Goal: Task Accomplishment & Management: Manage account settings

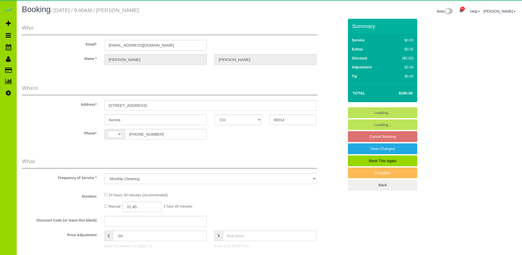
select select "CO"
select select "number:3"
select select "number:14"
select select "object:1144"
select select "string:[GEOGRAPHIC_DATA]"
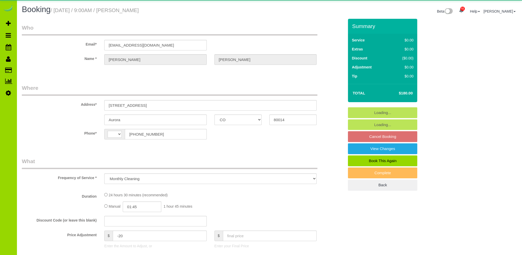
select select "7"
select select "spot1"
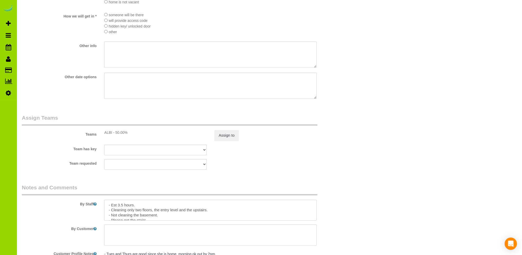
scroll to position [699, 0]
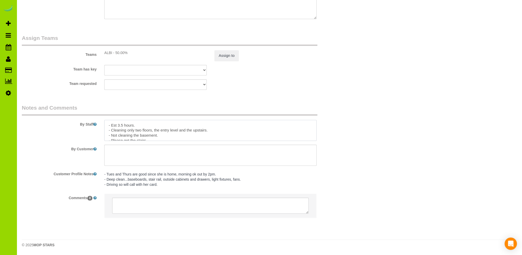
click at [174, 123] on textarea at bounding box center [210, 130] width 212 height 21
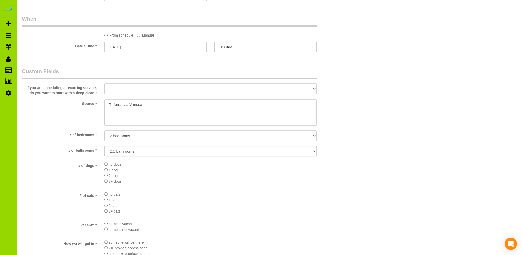
type textarea "- Est 3.5 hours. Moved from Tue 9/23. - Cleaning only two floors, the entry lev…"
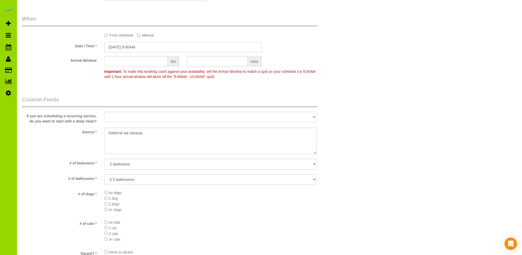
click at [122, 47] on input "09/23/2025 9:00AM" at bounding box center [182, 47] width 157 height 11
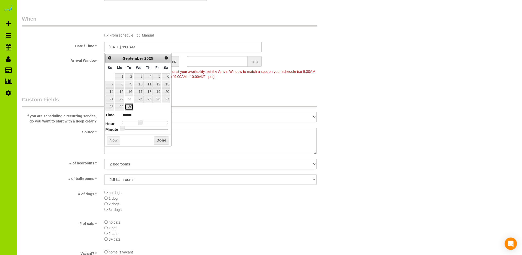
click at [131, 106] on link "30" at bounding box center [129, 106] width 8 height 7
type input "09/30/2025 9:00AM"
click at [160, 138] on button "Done" at bounding box center [161, 140] width 15 height 8
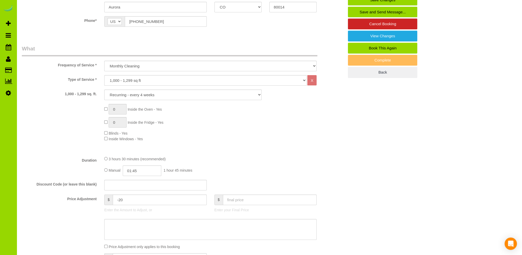
scroll to position [0, 0]
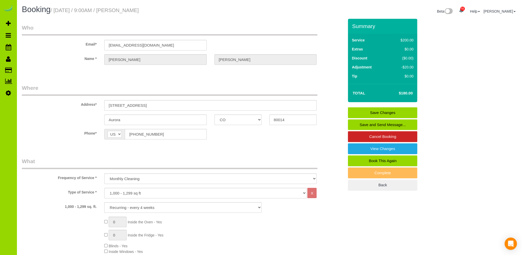
click at [380, 110] on link "Save Changes" at bounding box center [382, 112] width 69 height 11
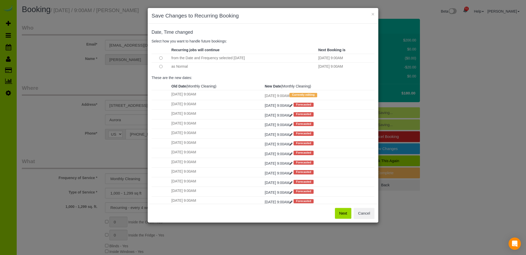
click at [346, 212] on button "Next" at bounding box center [343, 213] width 17 height 11
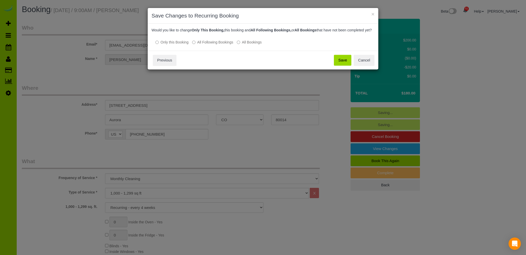
click at [342, 63] on button "Save" at bounding box center [342, 60] width 17 height 11
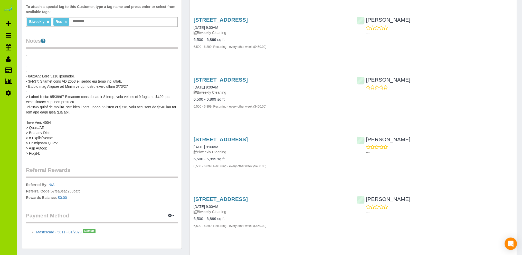
scroll to position [51, 0]
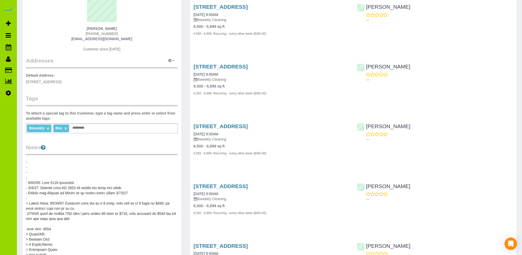
click at [169, 60] on icon "button" at bounding box center [170, 60] width 4 height 3
click at [167, 49] on div "Shannon Lowry 720-261-1331 lowrys14@yahoo.com Customer since 2022" at bounding box center [102, 25] width 152 height 64
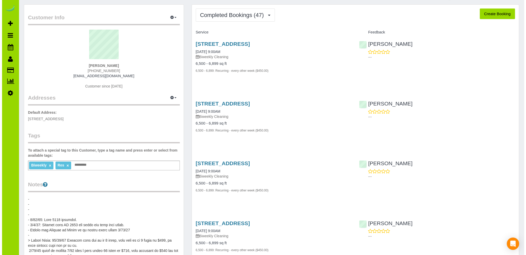
scroll to position [0, 0]
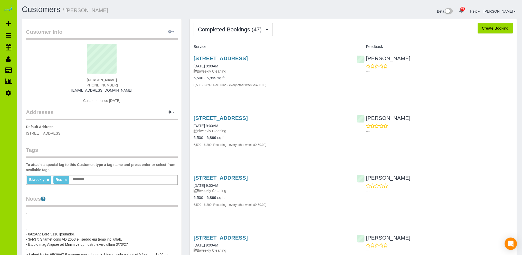
click at [171, 31] on icon "button" at bounding box center [170, 31] width 4 height 3
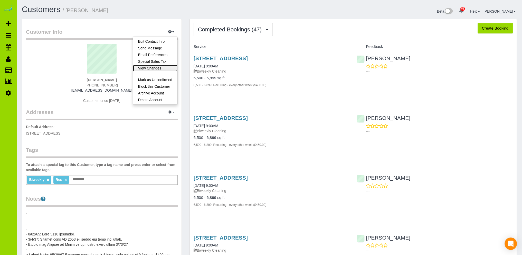
click at [160, 66] on link "View Changes" at bounding box center [155, 68] width 44 height 7
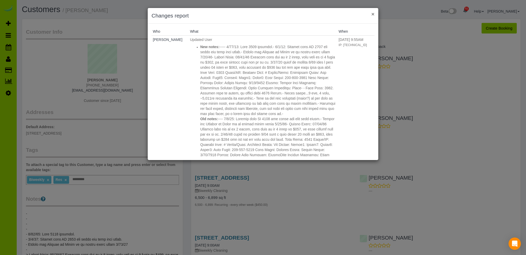
click at [373, 15] on button "×" at bounding box center [372, 13] width 3 height 5
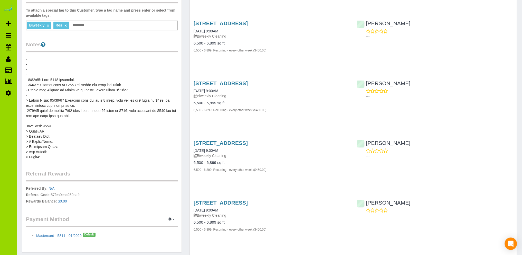
click at [79, 79] on pre at bounding box center [102, 108] width 152 height 103
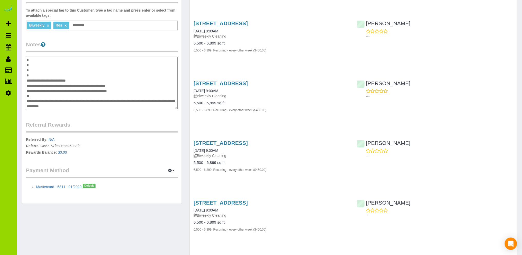
click at [82, 79] on textarea at bounding box center [102, 83] width 152 height 53
type textarea "**********"
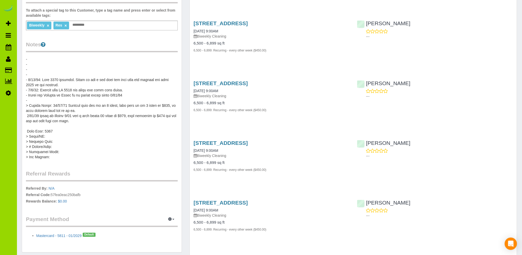
click at [155, 38] on div "Customer Info Edit Contact Info Send Message Email Preferences Special Sales Ta…" at bounding box center [101, 58] width 159 height 387
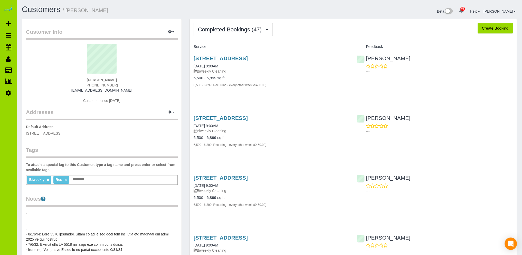
click at [136, 8] on h1 "Customers / Shannon Lowry" at bounding box center [144, 9] width 244 height 9
drag, startPoint x: 277, startPoint y: 11, endPoint x: 216, endPoint y: 90, distance: 99.7
click at [277, 11] on div "Beta 51 Your Notifications You have 0 alerts × You have 4 to charge for 08/26/2…" at bounding box center [394, 12] width 251 height 14
click at [70, 192] on div "Customer Info Edit Contact Info Send Message Email Preferences Special Sales Ta…" at bounding box center [101, 212] width 159 height 387
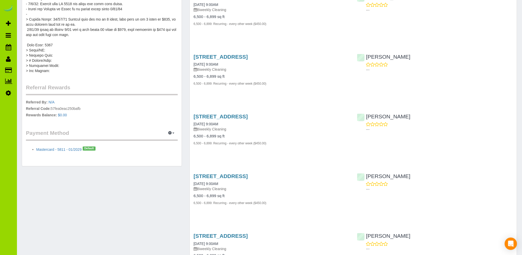
scroll to position [257, 0]
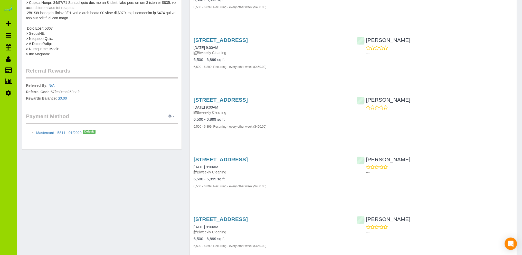
click at [171, 116] on icon "button" at bounding box center [170, 115] width 4 height 3
click at [149, 131] on link "Add Credit/Debit Card" at bounding box center [153, 132] width 48 height 7
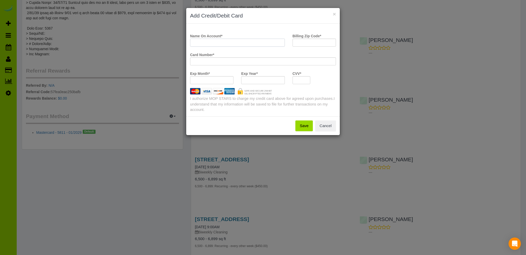
click at [203, 41] on input "Name On Account *" at bounding box center [237, 43] width 95 height 8
type input "D"
click at [205, 43] on div "Name On Account * Shannon Lowry Billing Zip Code * Card Number * Exp Month * Ex…" at bounding box center [263, 70] width 154 height 92
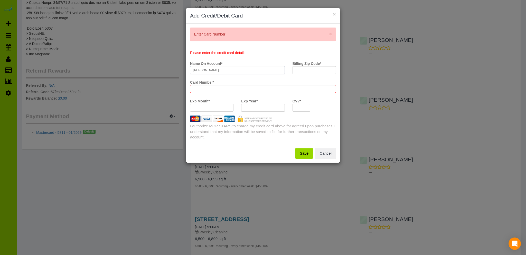
click at [224, 69] on input "Arthur Lowry" at bounding box center [237, 70] width 95 height 8
type input "Arthur Lowry"
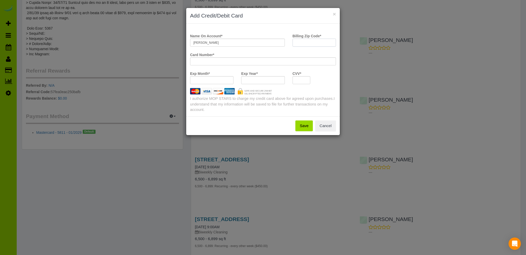
click at [302, 41] on input "Billing Zip Code *" at bounding box center [314, 43] width 43 height 8
type input "80116"
click at [477, 112] on div "× Add Credit/Debit Card Name On Account * Arthur Lowry Billing Zip Code * 80116…" at bounding box center [263, 127] width 526 height 255
click at [302, 124] on button "Save" at bounding box center [303, 125] width 17 height 11
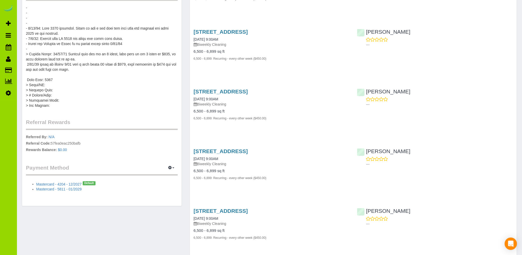
scroll to position [154, 0]
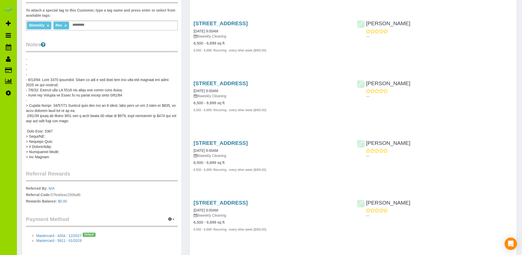
click at [88, 81] on pre at bounding box center [102, 108] width 152 height 103
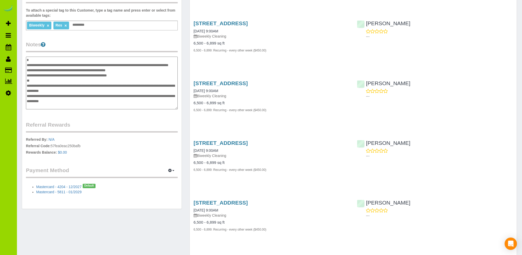
scroll to position [0, 0]
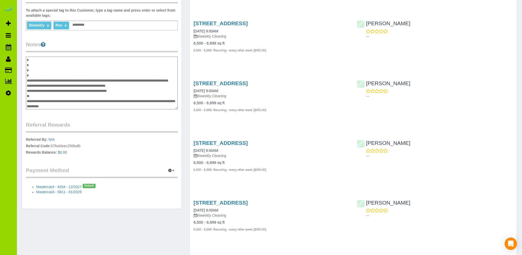
click at [116, 80] on textarea at bounding box center [102, 83] width 152 height 53
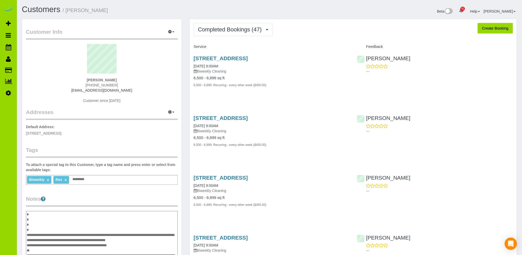
type textarea "**********"
click at [192, 9] on h1 "Customers / Shannon Lowry" at bounding box center [144, 9] width 244 height 9
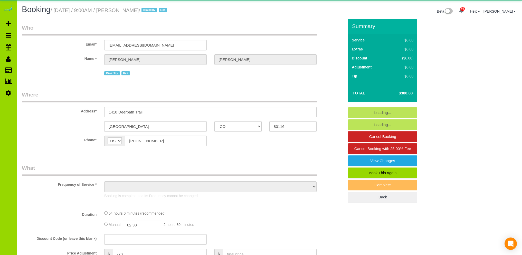
select select "CO"
select select "object:1272"
select select "string:fspay-c6b7fb2f-38ba-4e6b-931f-d2ad218957f5"
select select "6"
select select "spot1"
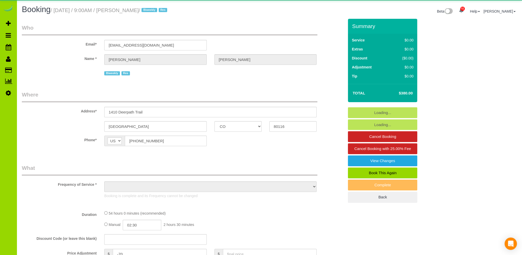
select select "number:6"
select select "number:20"
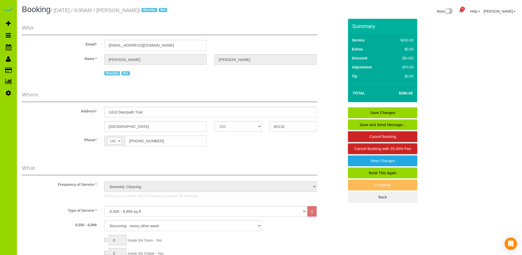
scroll to position [51, 0]
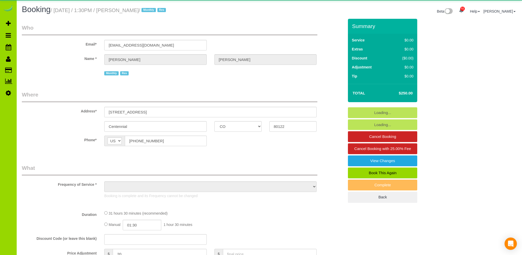
select select "CO"
select select "number:5"
select select "number:15"
select select "object:1179"
select select "7"
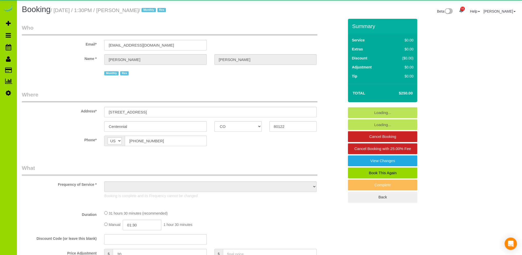
select select "spot6"
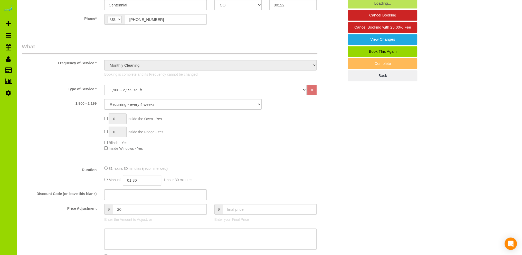
scroll to position [257, 0]
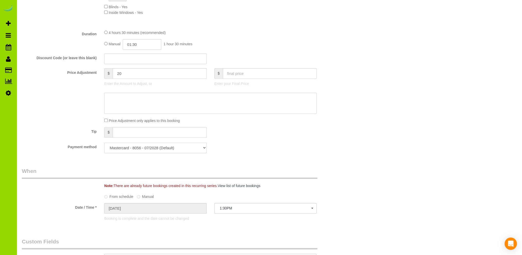
click at [202, 148] on select "Mastercard - 8056 - 07/2028 (Default) Add Credit Card ─────────────── Cash Chec…" at bounding box center [155, 147] width 102 height 11
click at [260, 142] on fieldset "What Frequency of Service * One Time Cleaning Weekly Cleaning Biweekly Cleaning…" at bounding box center [183, 32] width 322 height 250
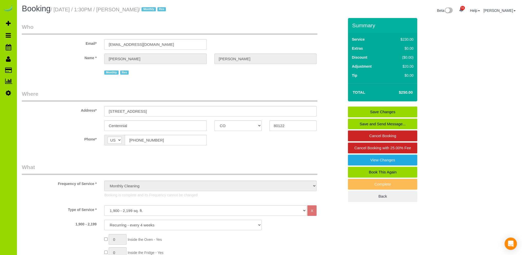
scroll to position [0, 0]
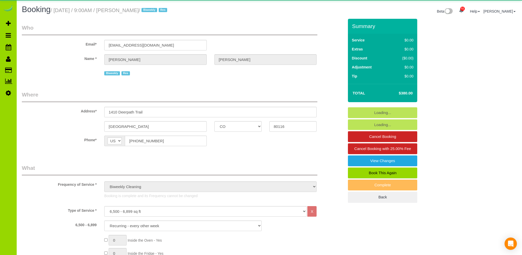
select select "CO"
select select "6"
select select "number:6"
select select "number:20"
select select "spot1"
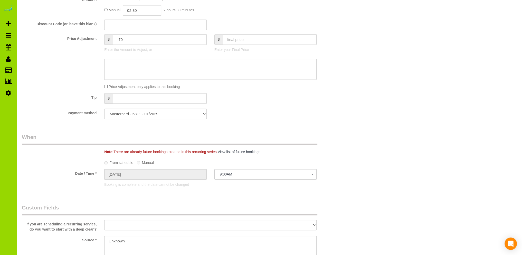
scroll to position [257, 0]
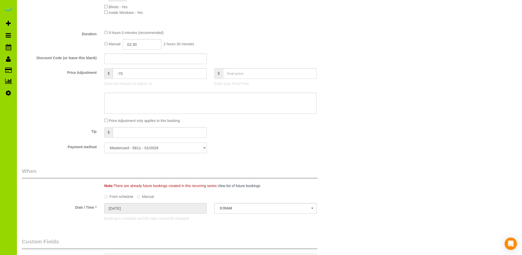
click at [201, 150] on select "Mastercard - 5811 - 01/2029 Mastercard - 4204 - 12/2027 (Default) Add Credit Ca…" at bounding box center [155, 147] width 102 height 11
select select "string:fspay-8eeb7210-e307-4d27-b48d-a1b6a8f1764c"
click at [104, 143] on select "Mastercard - 5811 - 01/2029 Mastercard - 4204 - 12/2027 (Default) Add Credit Ca…" at bounding box center [155, 147] width 102 height 11
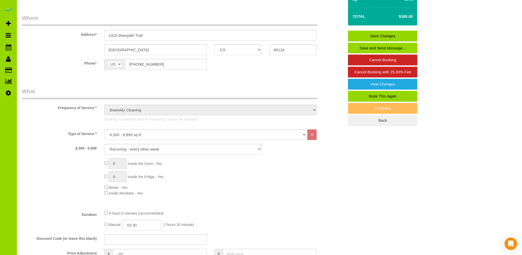
scroll to position [0, 0]
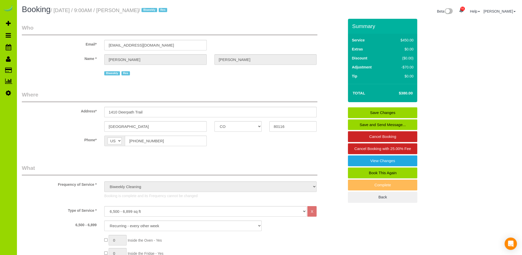
click at [382, 111] on link "Save Changes" at bounding box center [382, 112] width 69 height 11
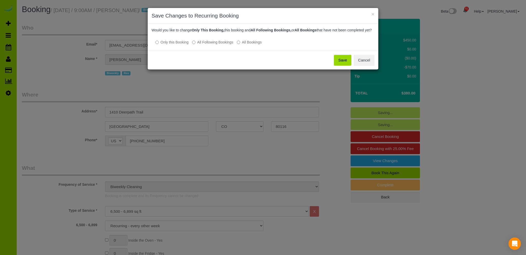
click at [343, 63] on button "Save" at bounding box center [342, 60] width 17 height 11
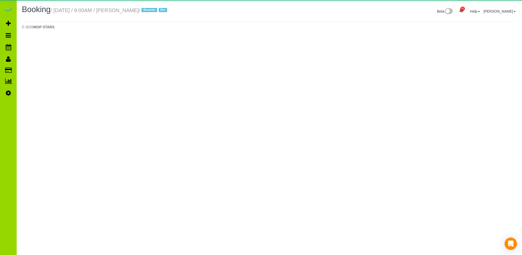
select select "CO"
select select "number:6"
select select "number:20"
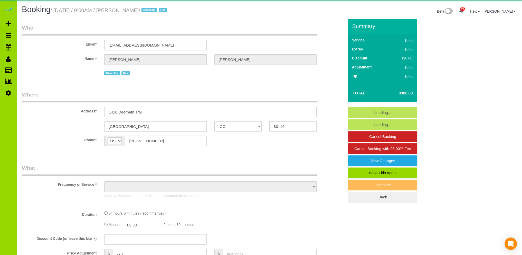
select select "object:2486"
select select "6"
select select "spot6"
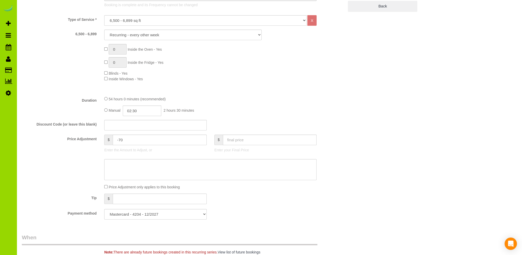
scroll to position [308, 0]
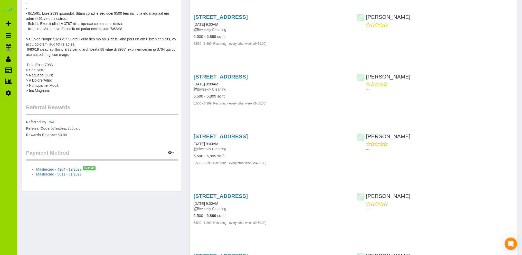
scroll to position [257, 0]
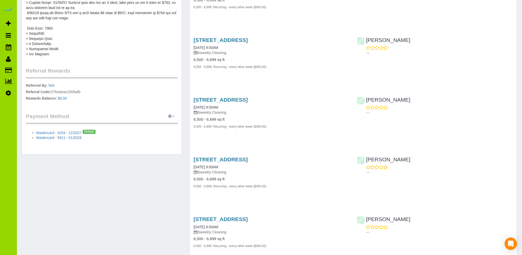
click at [171, 115] on icon "button" at bounding box center [170, 115] width 4 height 3
click at [155, 125] on link "View Payment Methods" at bounding box center [153, 125] width 48 height 7
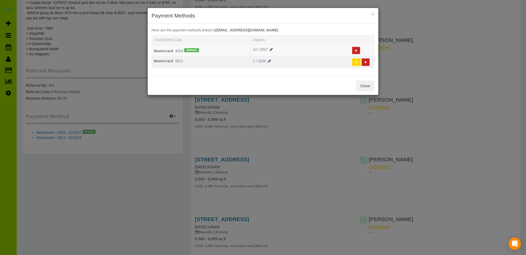
click at [356, 61] on icon at bounding box center [356, 62] width 3 height 3
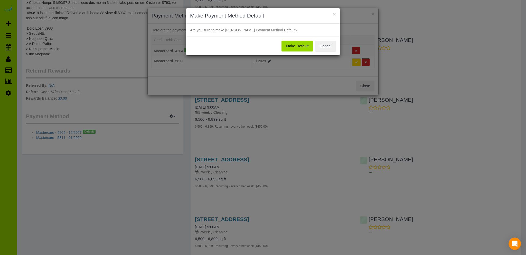
click at [296, 44] on button "Make Default" at bounding box center [296, 46] width 31 height 11
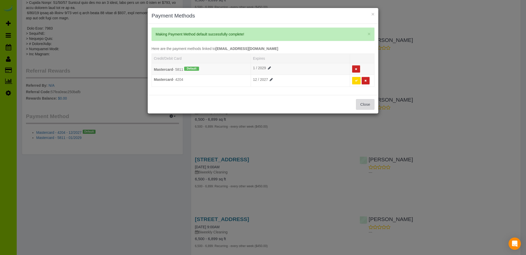
drag, startPoint x: 362, startPoint y: 103, endPoint x: 337, endPoint y: 82, distance: 31.9
click at [361, 102] on button "Close" at bounding box center [365, 104] width 18 height 11
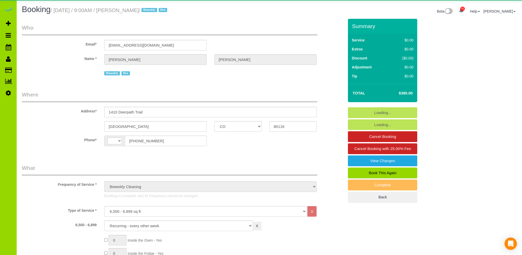
select select "CO"
select select "6"
select select "spot1"
select select "number:6"
select select "number:20"
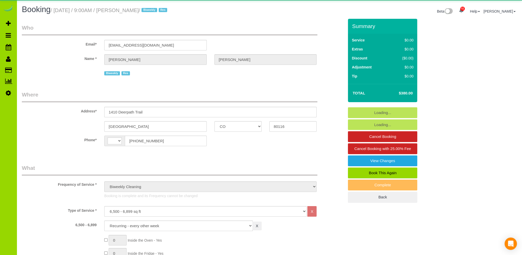
select select
select select "object:1242"
select select "spot6"
select select "string:[GEOGRAPHIC_DATA]"
select select "6"
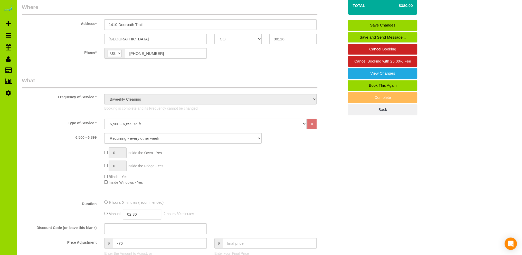
scroll to position [51, 0]
